Goal: Task Accomplishment & Management: Use online tool/utility

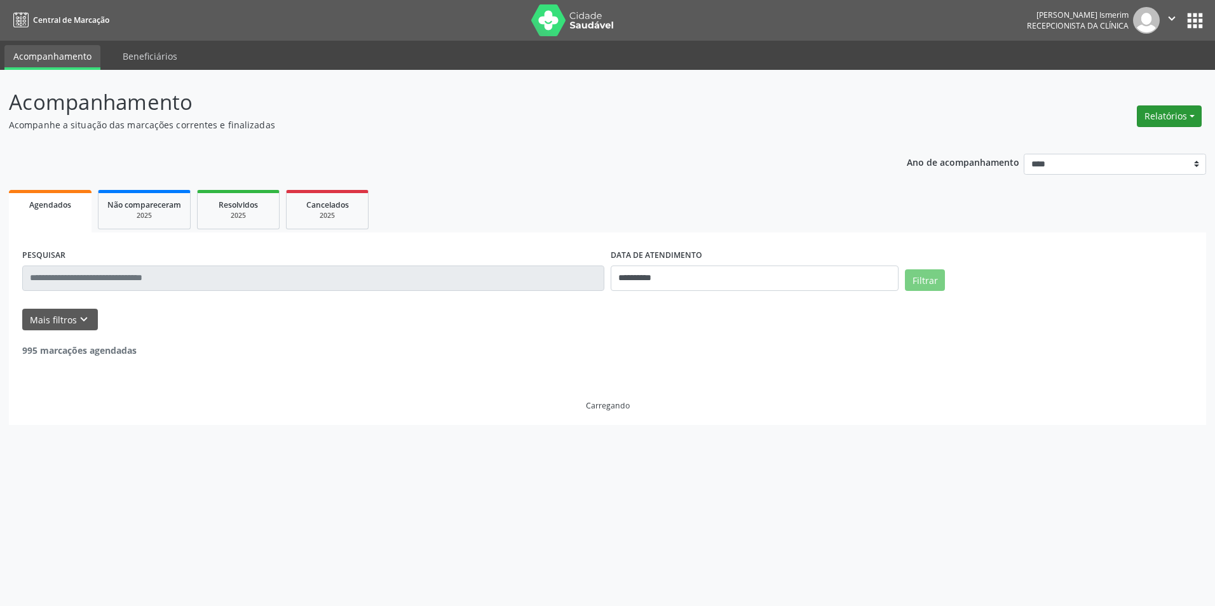
click at [1174, 110] on button "Relatórios" at bounding box center [1169, 116] width 65 height 22
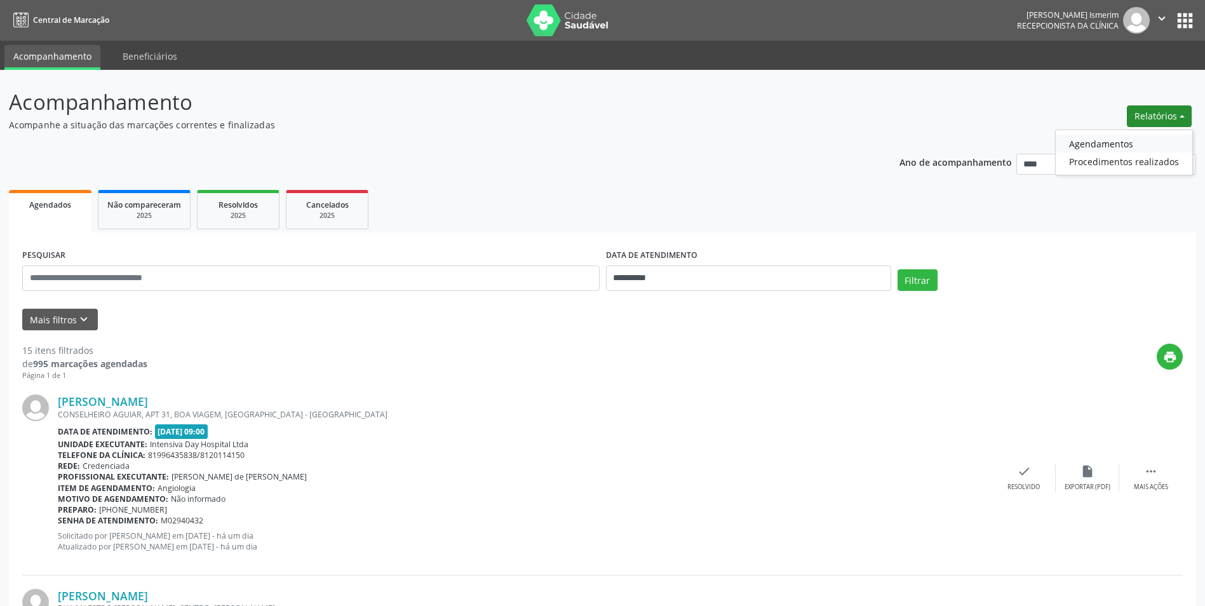
click at [1091, 140] on link "Agendamentos" at bounding box center [1124, 144] width 137 height 18
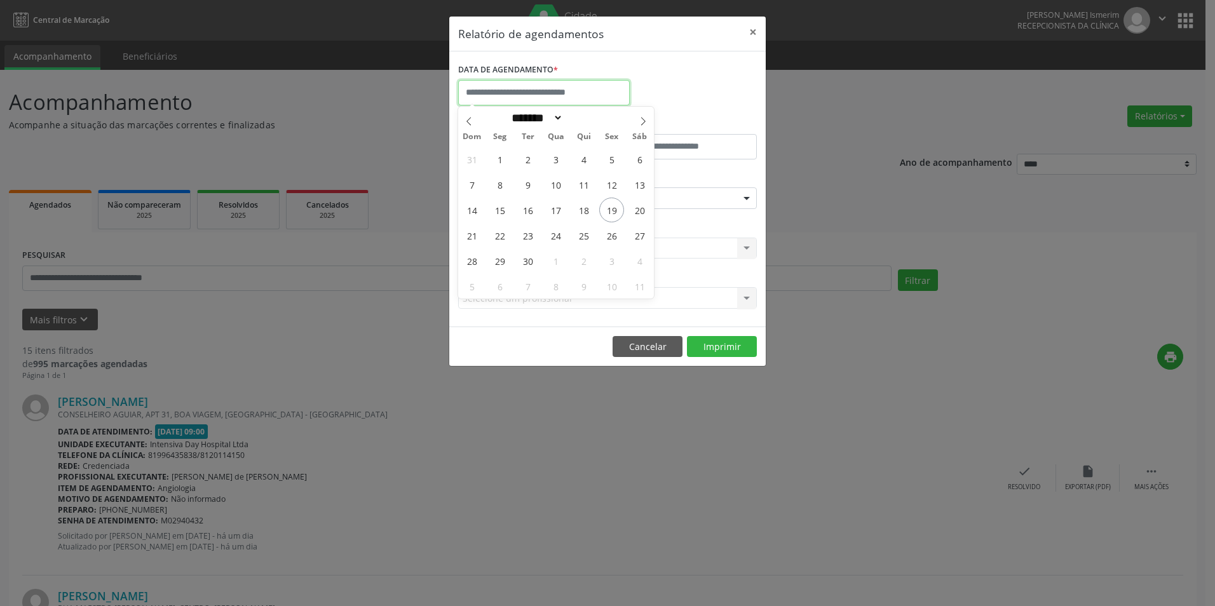
click at [543, 86] on input "text" at bounding box center [544, 92] width 172 height 25
click at [507, 233] on span "22" at bounding box center [499, 235] width 25 height 25
type input "**********"
click at [501, 239] on span "22" at bounding box center [499, 235] width 25 height 25
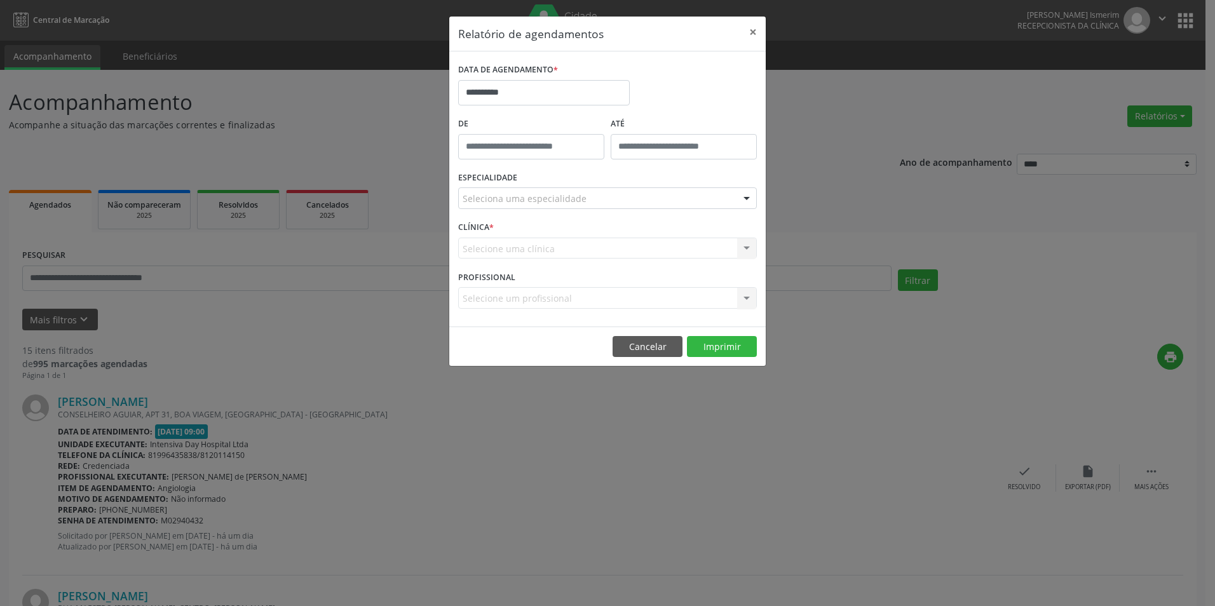
click at [702, 192] on div "Seleciona uma especialidade" at bounding box center [607, 198] width 299 height 22
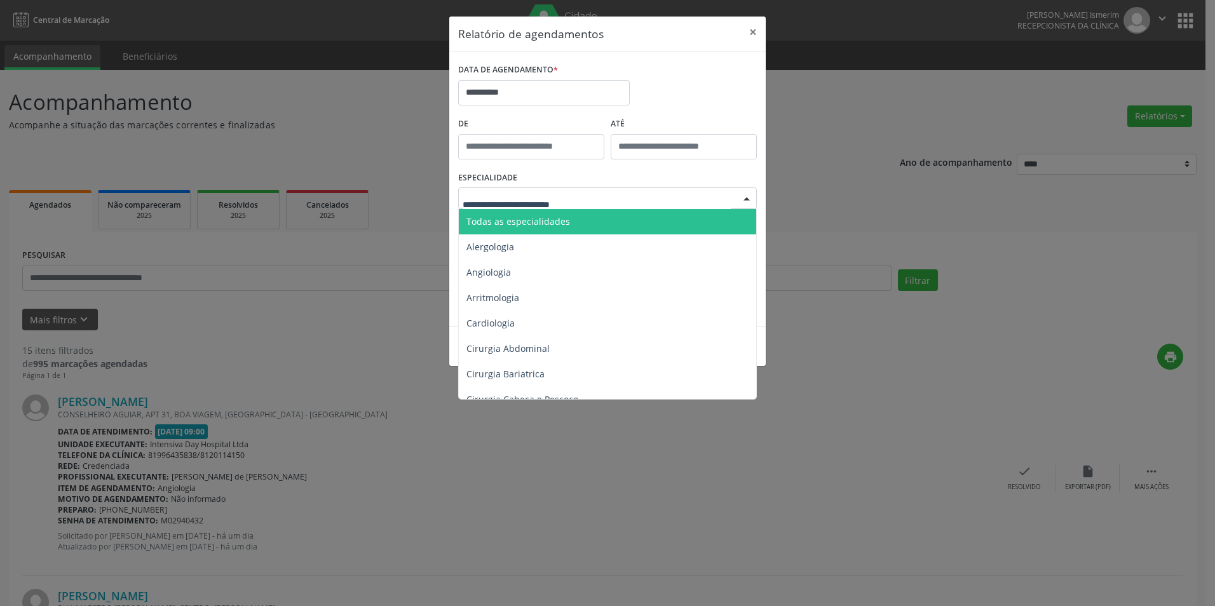
click at [592, 217] on span "Todas as especialidades" at bounding box center [608, 221] width 299 height 25
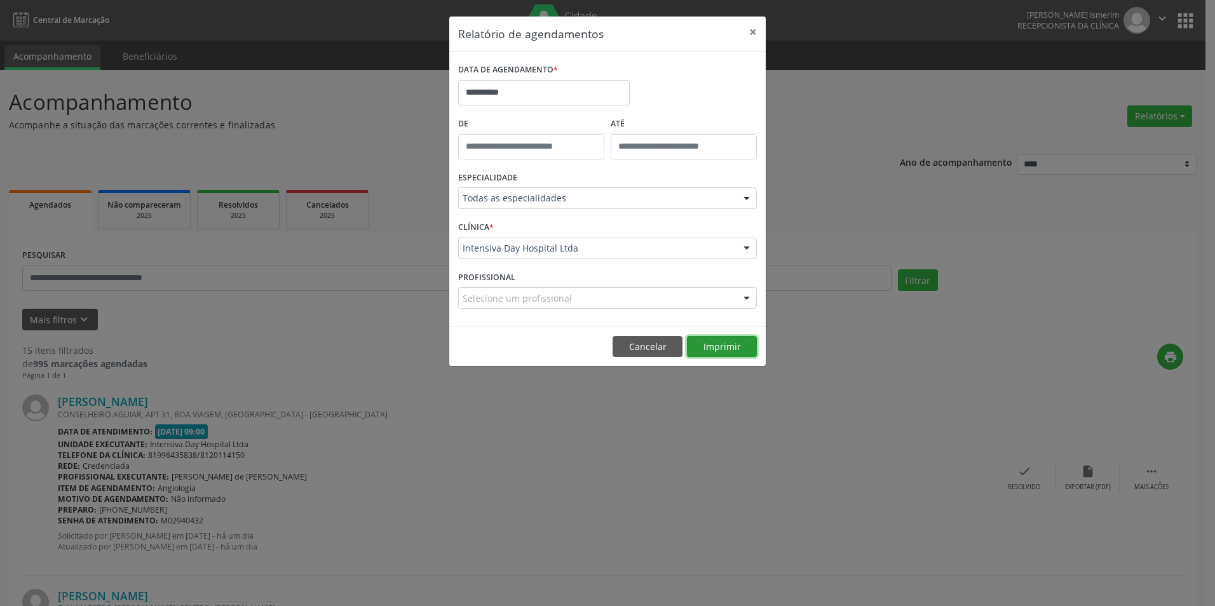
click at [737, 345] on button "Imprimir" at bounding box center [722, 347] width 70 height 22
click at [759, 29] on button "×" at bounding box center [752, 32] width 25 height 31
